Goal: Information Seeking & Learning: Learn about a topic

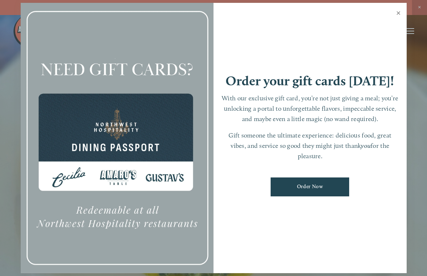
click at [400, 9] on link "Close" at bounding box center [398, 14] width 14 height 20
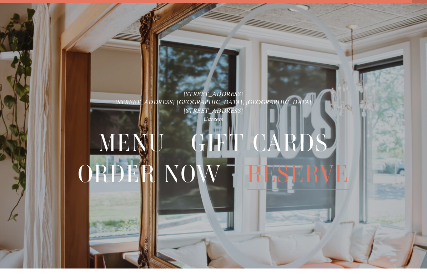
scroll to position [15, 0]
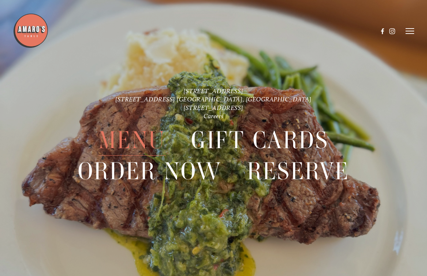
click at [414, 29] on line at bounding box center [409, 29] width 9 height 0
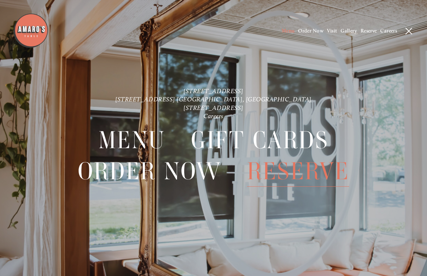
click at [289, 29] on span "Menu" at bounding box center [287, 31] width 13 height 6
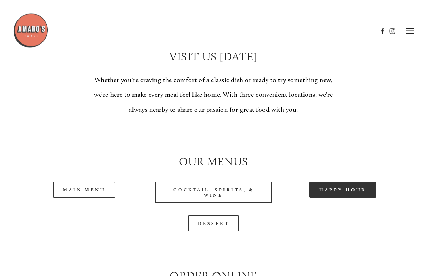
scroll to position [531, 0]
click at [356, 182] on link "Happy Hour" at bounding box center [342, 190] width 67 height 16
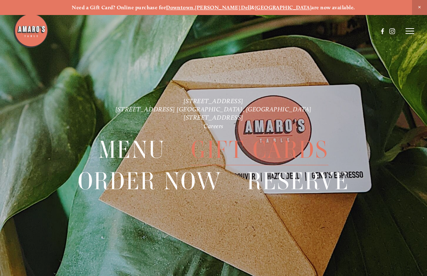
click at [409, 33] on icon at bounding box center [409, 31] width 9 height 6
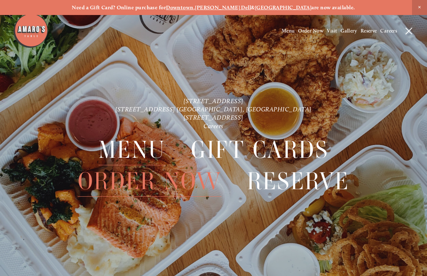
click at [144, 149] on span "Menu" at bounding box center [131, 149] width 67 height 31
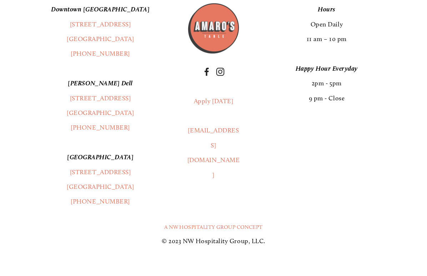
scroll to position [1189, 0]
